Goal: Information Seeking & Learning: Learn about a topic

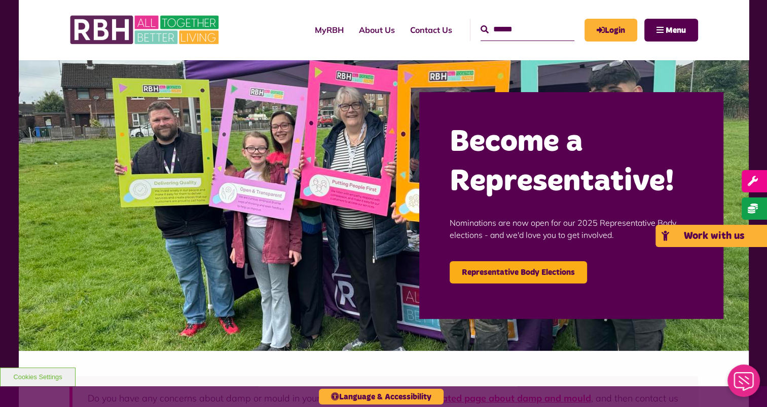
click at [754, 233] on link "Work with us" at bounding box center [710, 236] width 111 height 22
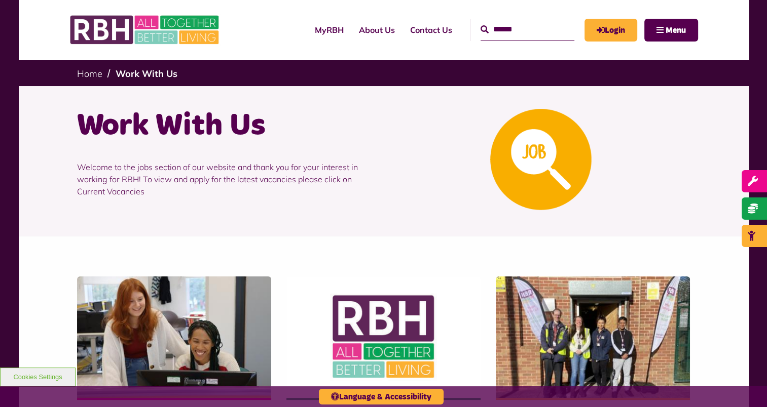
click at [208, 305] on img at bounding box center [174, 338] width 194 height 122
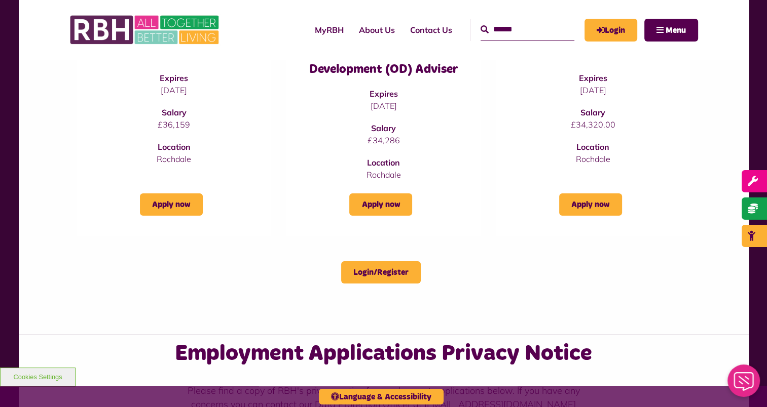
scroll to position [101, 0]
